Goal: Information Seeking & Learning: Find specific fact

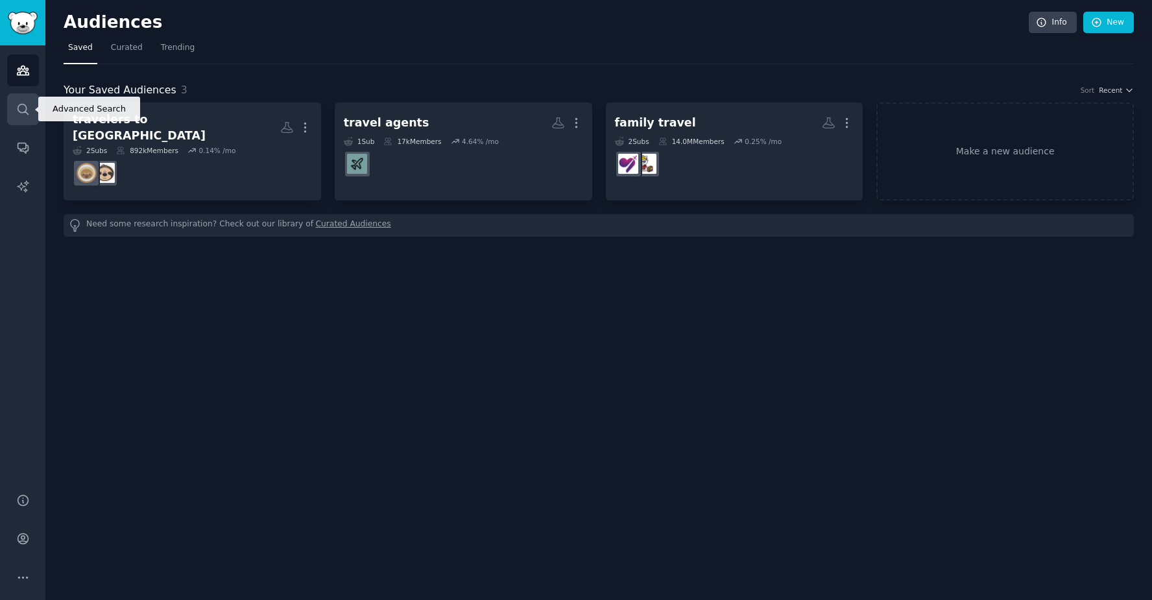
click at [18, 110] on icon "Sidebar" at bounding box center [23, 109] width 10 height 10
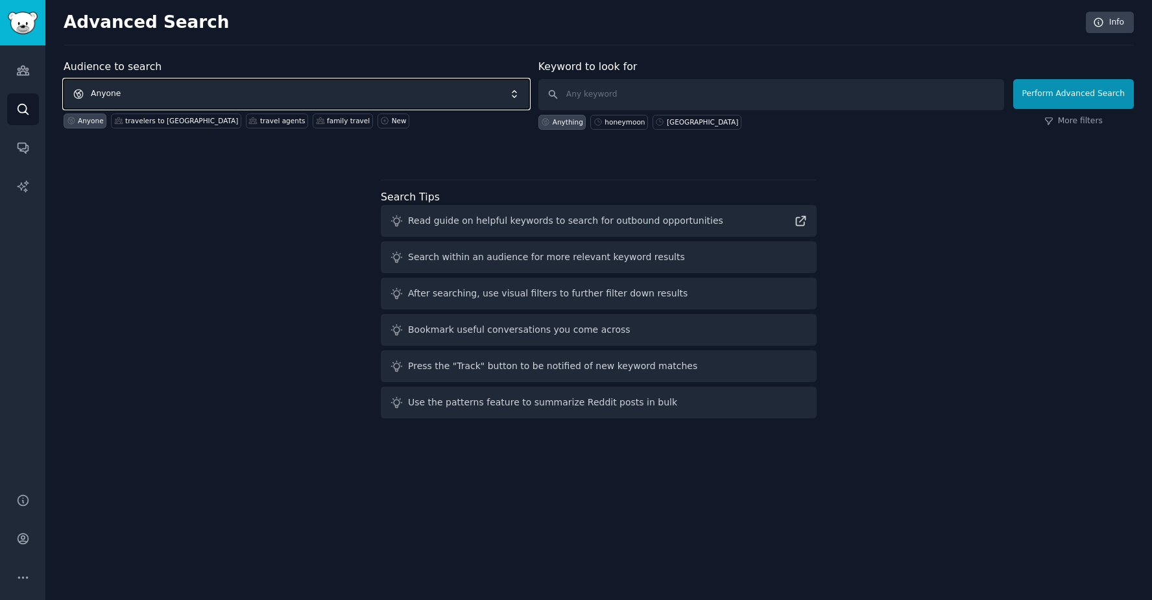
click at [302, 90] on span "Anyone" at bounding box center [297, 94] width 466 height 30
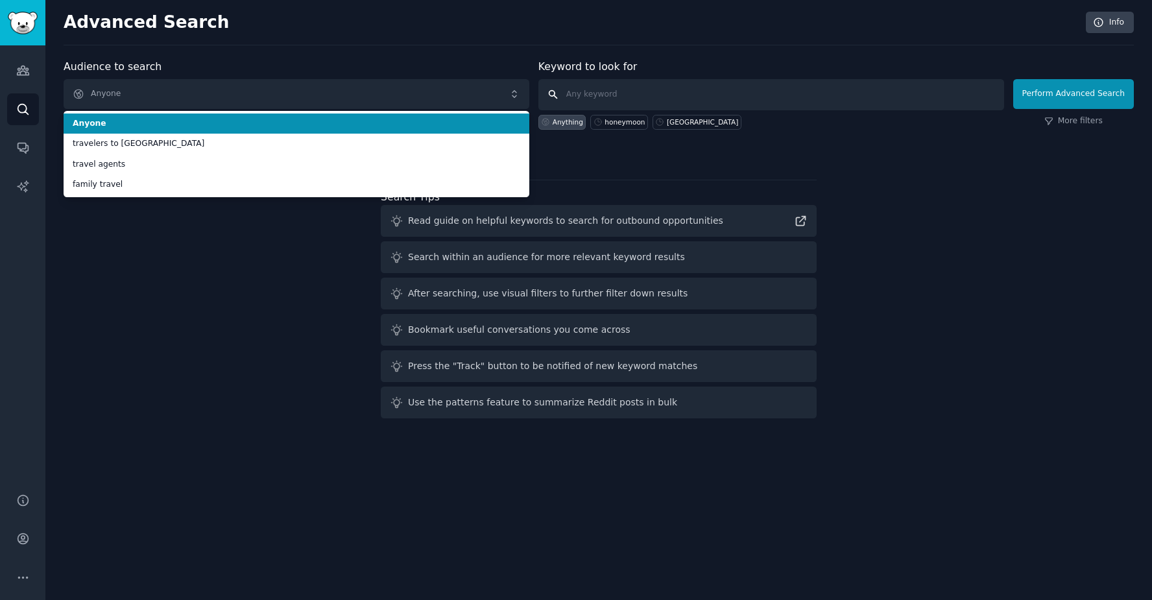
click at [642, 92] on input "text" at bounding box center [771, 94] width 466 height 31
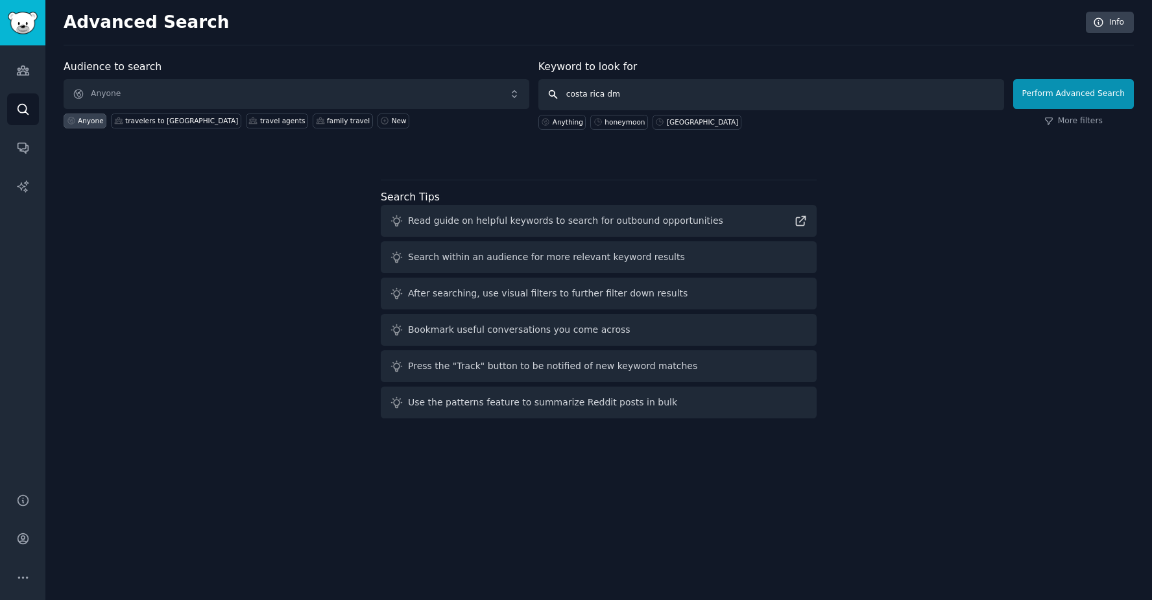
type input "costa rica dmc"
click button "Perform Advanced Search" at bounding box center [1073, 94] width 121 height 30
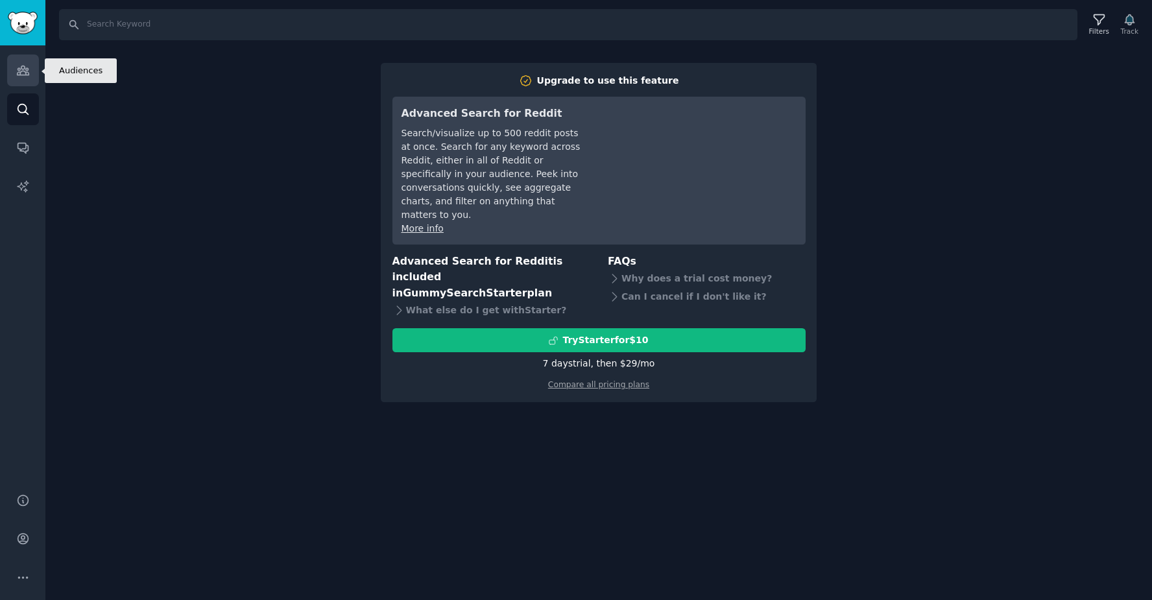
click at [20, 69] on icon "Sidebar" at bounding box center [23, 71] width 14 height 14
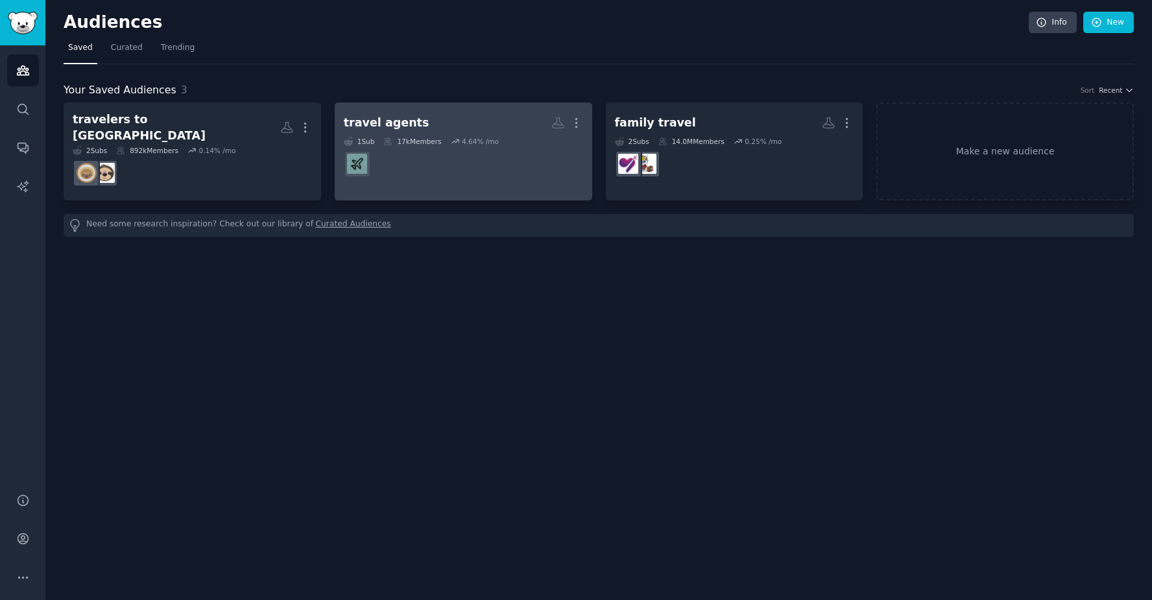
click at [483, 116] on h2 "travel agents More" at bounding box center [463, 123] width 239 height 23
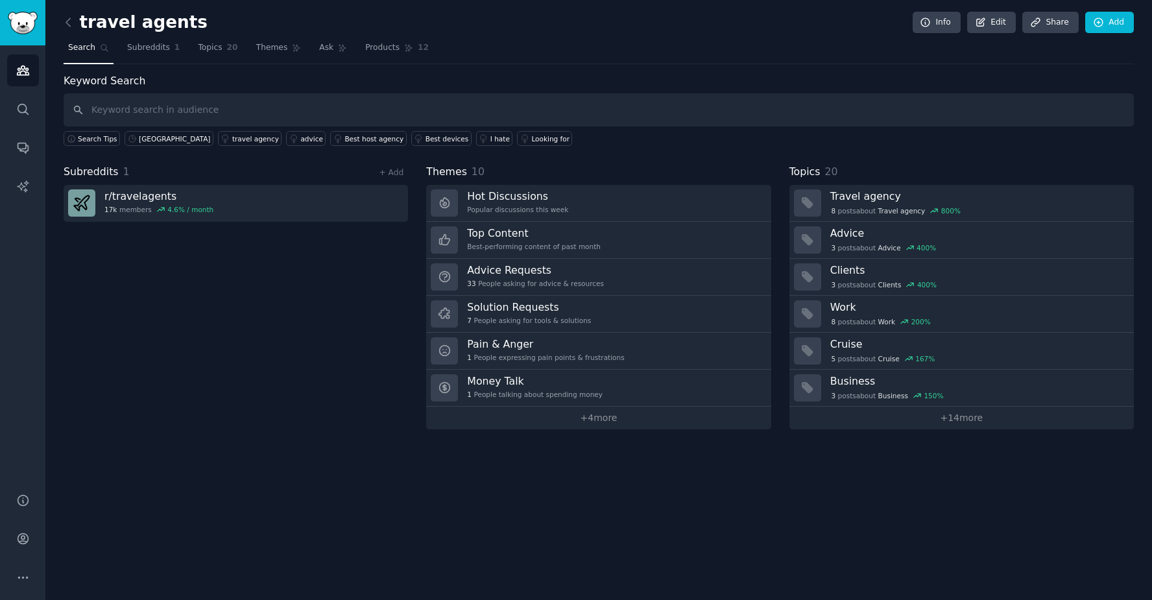
click at [642, 112] on input "text" at bounding box center [599, 109] width 1070 height 33
type input "[GEOGRAPHIC_DATA]"
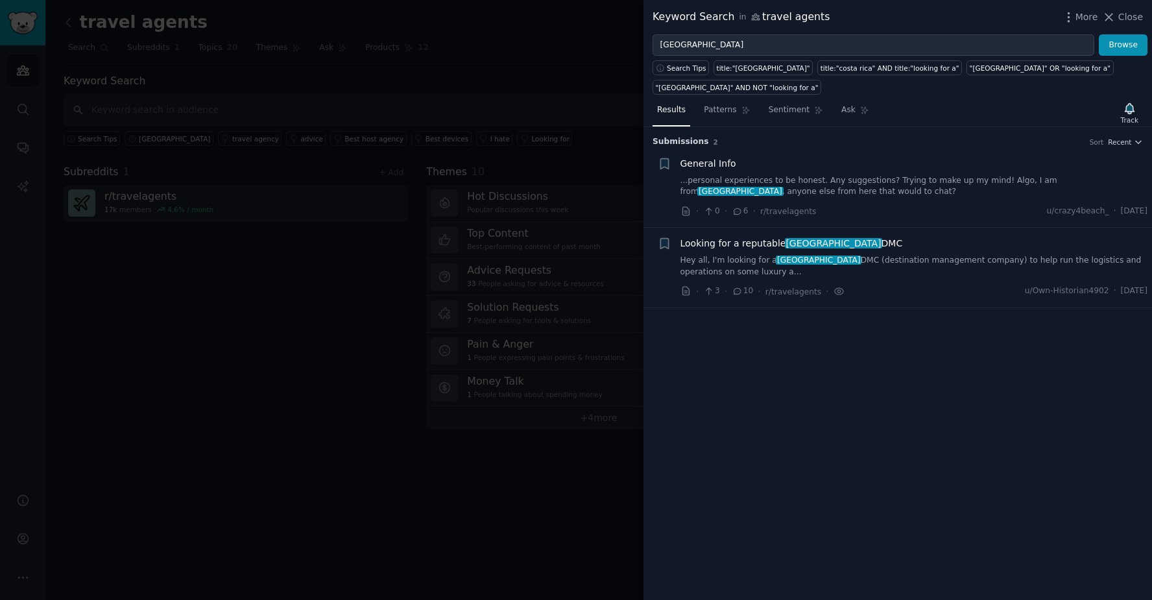
click at [769, 243] on span "Looking for a reputable costa rica DMC" at bounding box center [792, 244] width 223 height 14
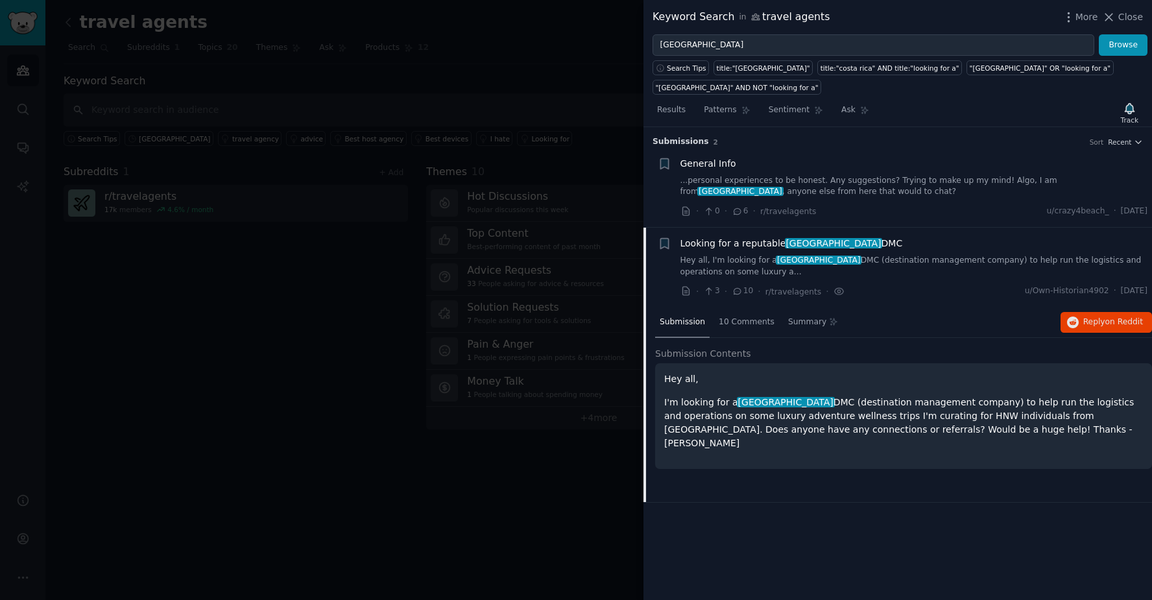
click at [830, 424] on p "I'm looking for a costa rica DMC (destination management company) to help run t…" at bounding box center [903, 423] width 479 height 54
